Goal: Complete application form: Complete application form

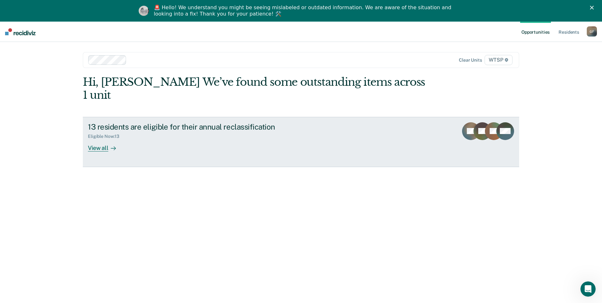
click at [95, 139] on div "View all" at bounding box center [106, 145] width 36 height 12
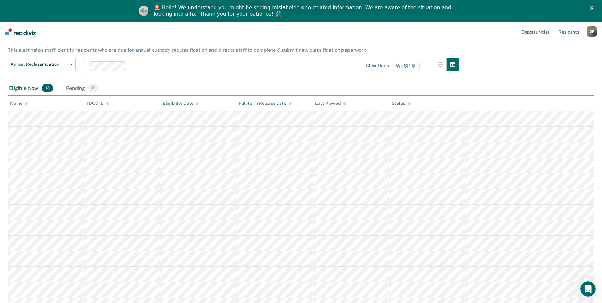
scroll to position [29, 0]
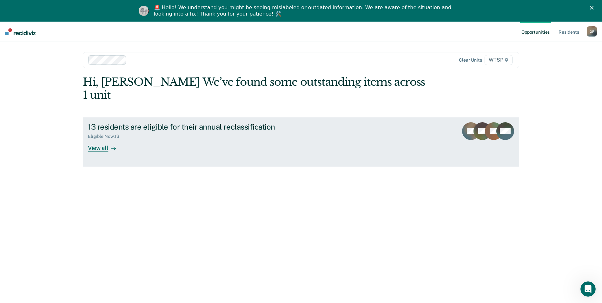
click at [96, 139] on div "View all" at bounding box center [106, 145] width 36 height 12
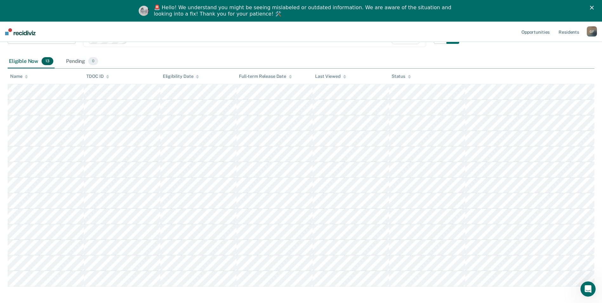
scroll to position [93, 0]
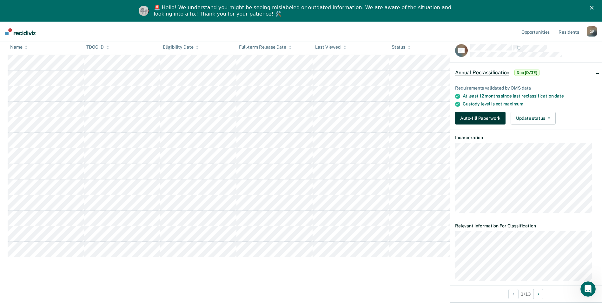
click at [490, 114] on button "Auto-fill Paperwork" at bounding box center [480, 118] width 50 height 13
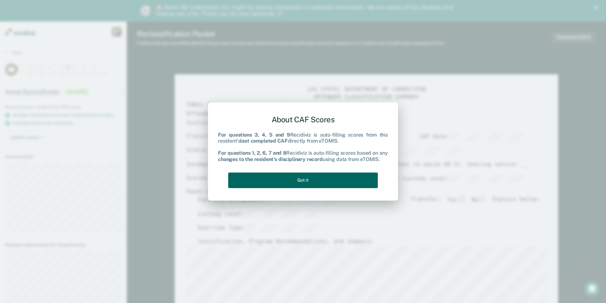
click at [298, 178] on button "Got it" at bounding box center [303, 180] width 150 height 16
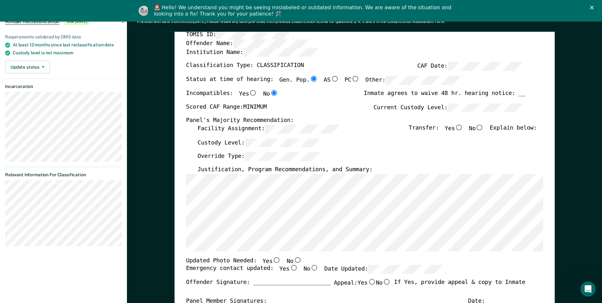
scroll to position [95, 0]
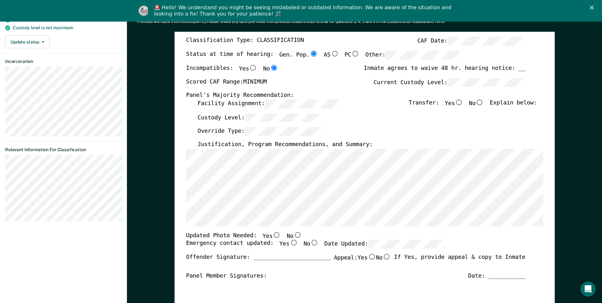
click at [484, 103] on input "No" at bounding box center [479, 102] width 8 height 6
type textarea "x"
radio input "true"
type textarea "x"
